Goal: Find specific page/section: Find specific page/section

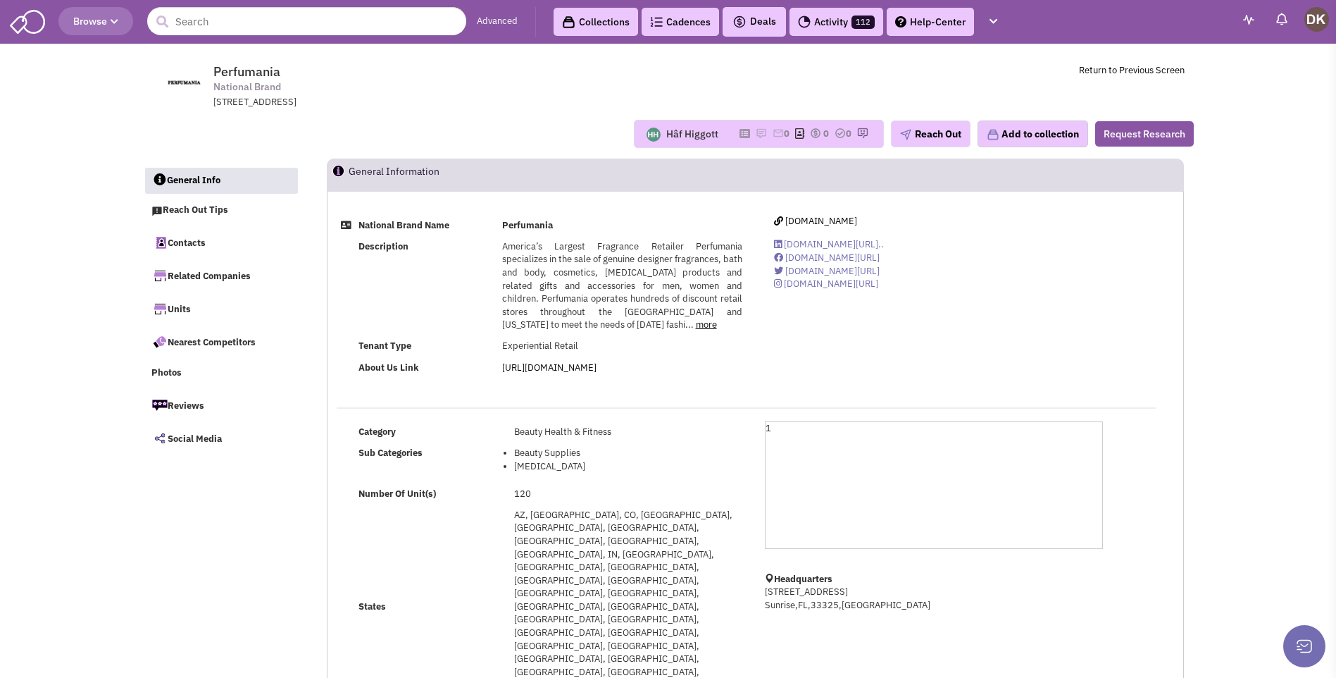
select select
click at [179, 22] on input "text" at bounding box center [306, 21] width 319 height 28
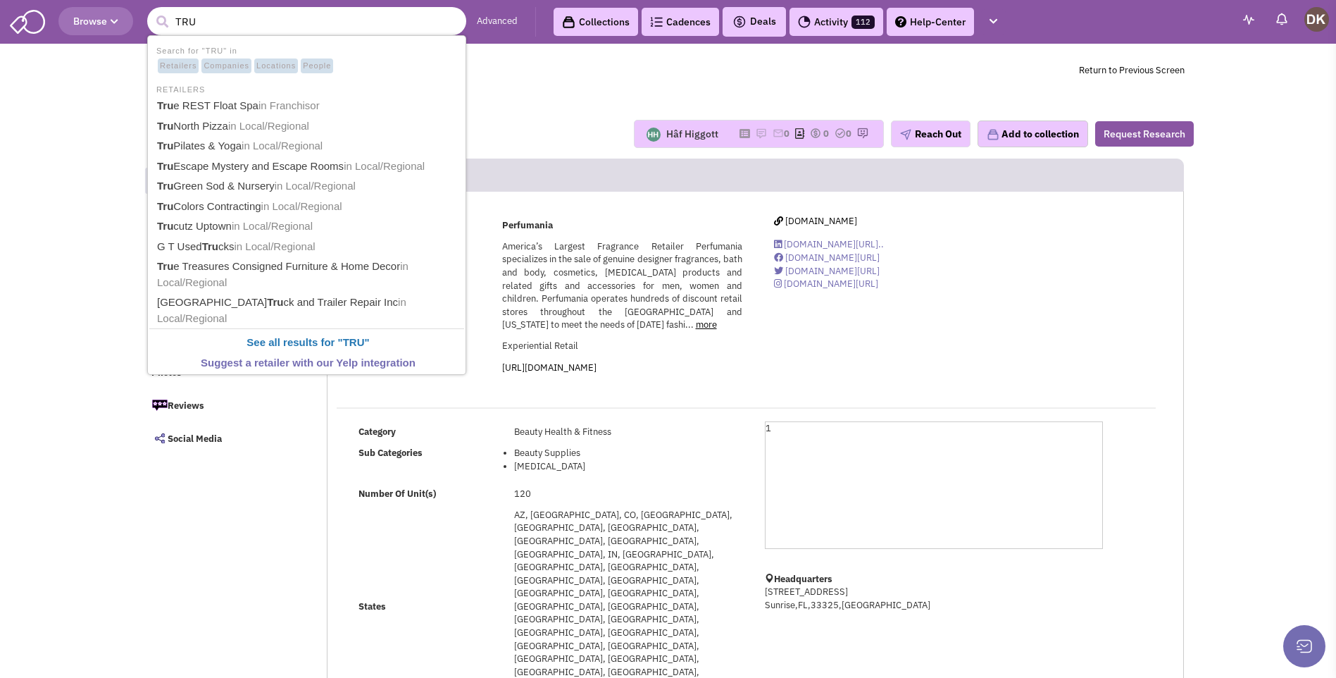
type input "TRU"
click at [151, 11] on button "submit" at bounding box center [161, 21] width 21 height 21
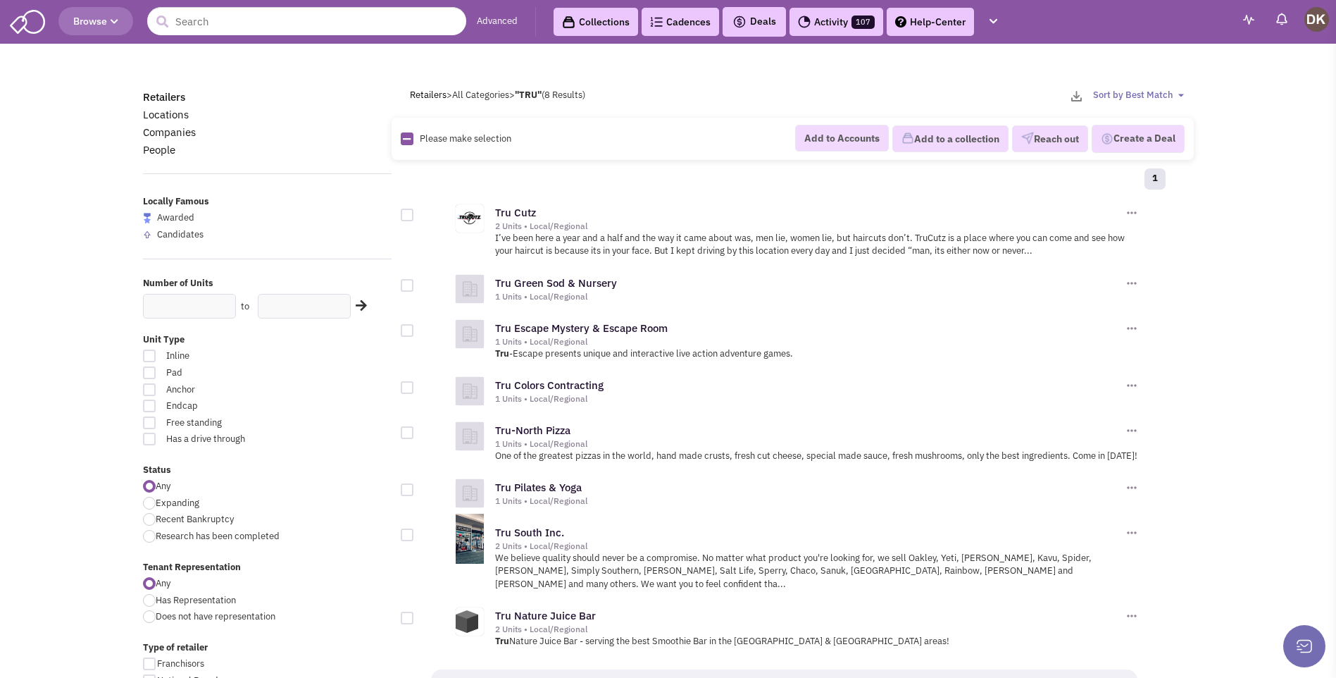
click at [658, 100] on div "Retailers > All Categories > "TRU" (8 Results) Sort by Best Match Units: Least …" at bounding box center [802, 96] width 802 height 15
click at [219, 24] on input "text" at bounding box center [306, 21] width 319 height 28
